Goal: Manage account settings

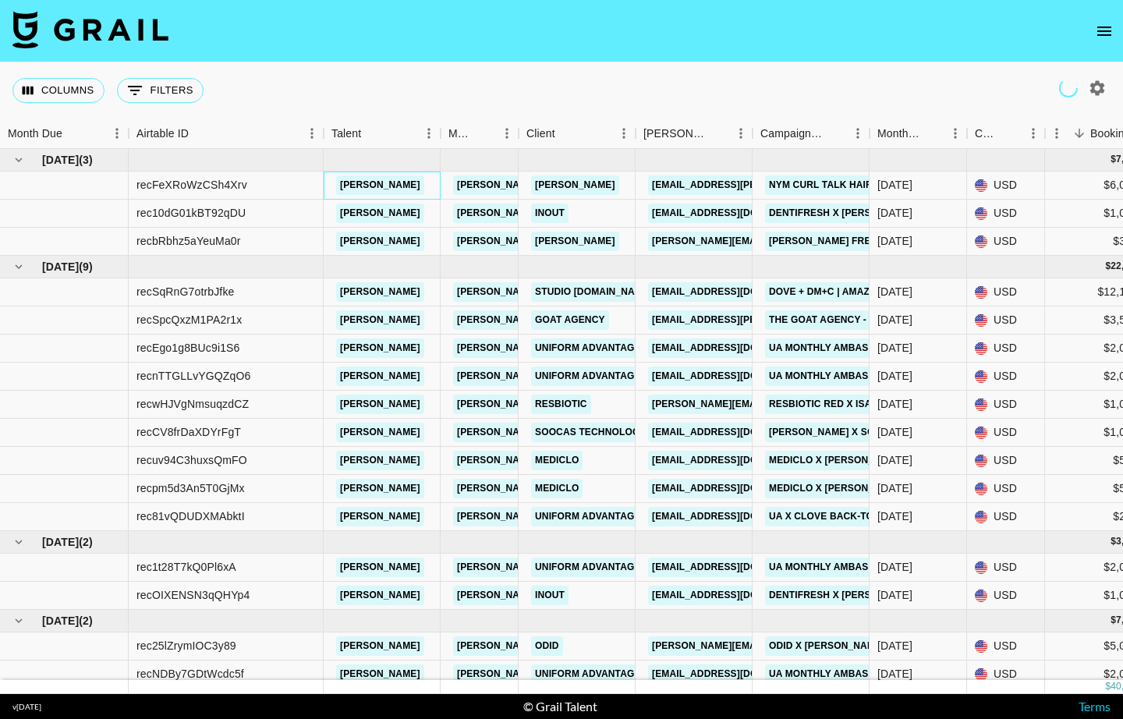
click at [367, 195] on link "[PERSON_NAME]" at bounding box center [380, 184] width 88 height 19
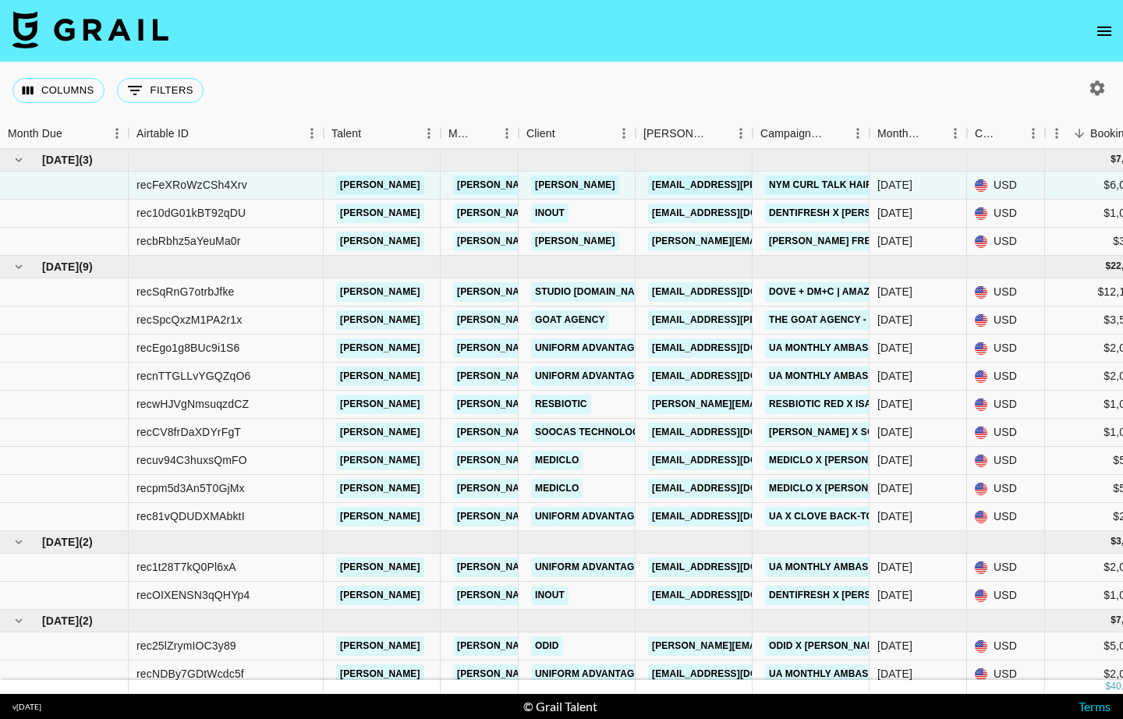
click at [377, 189] on link "[PERSON_NAME]" at bounding box center [380, 184] width 88 height 19
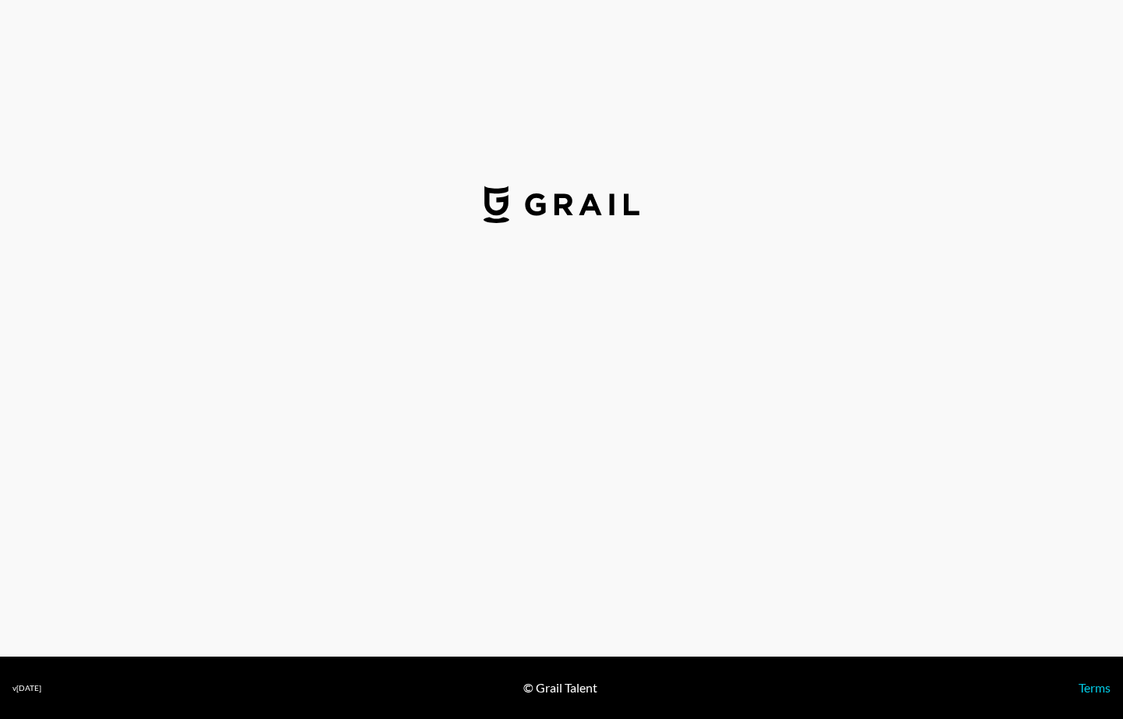
select select "USD"
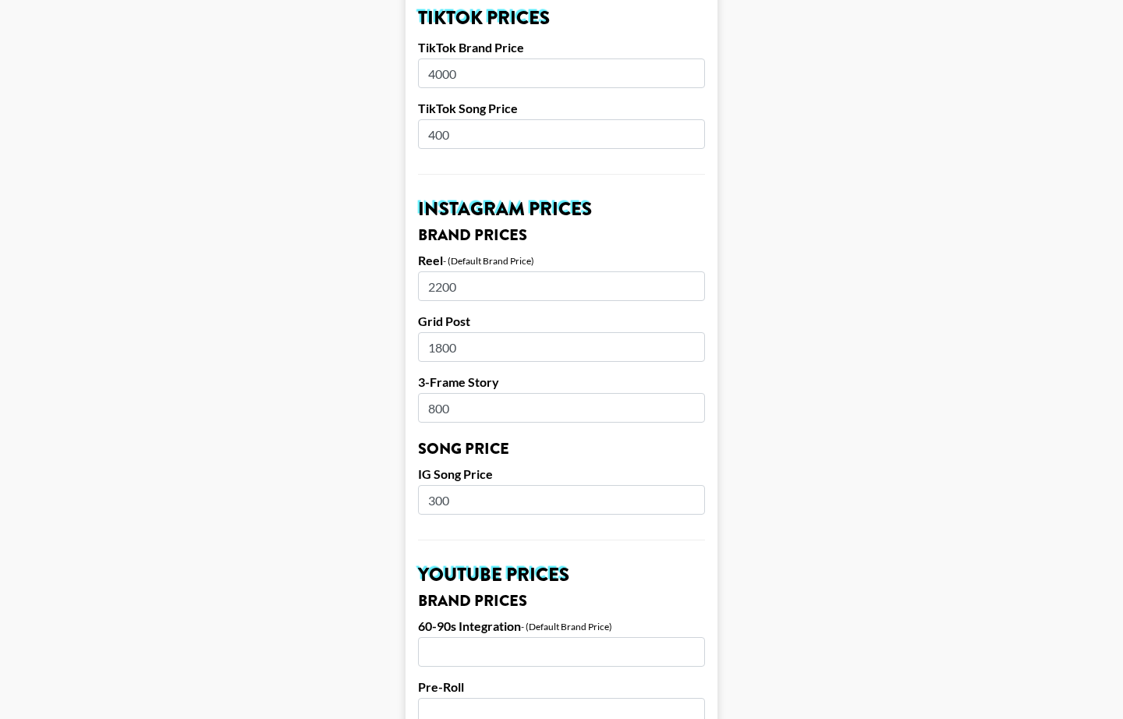
scroll to position [591, 0]
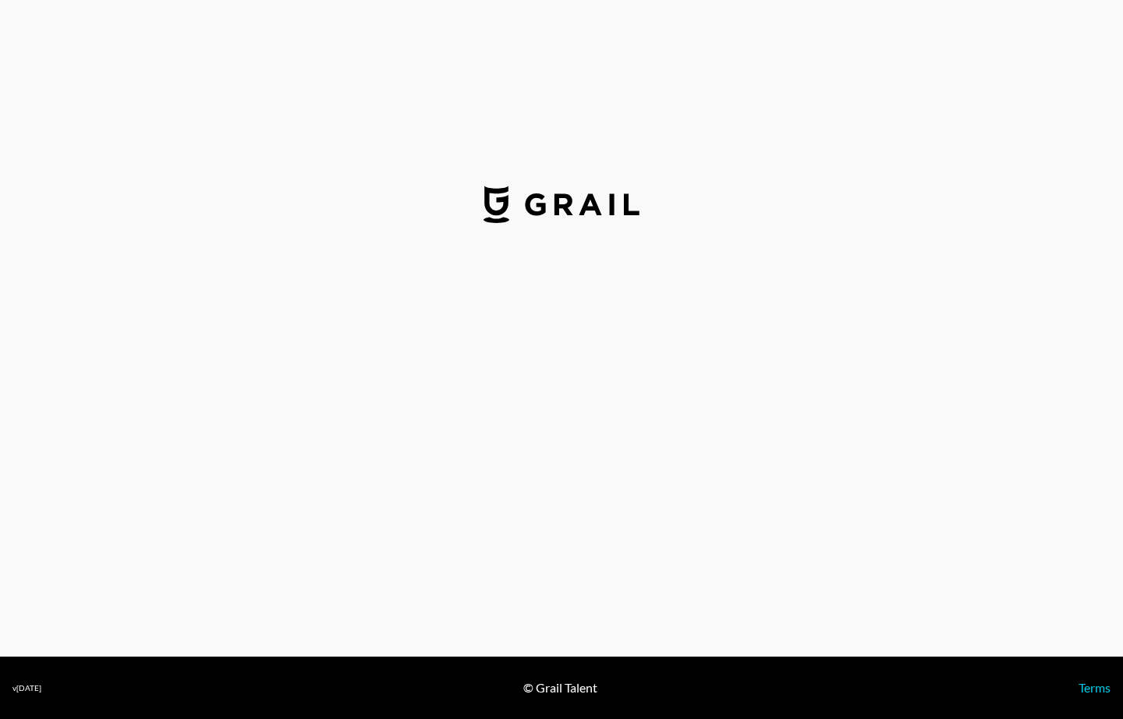
select select "USD"
